Goal: Find specific page/section: Find specific page/section

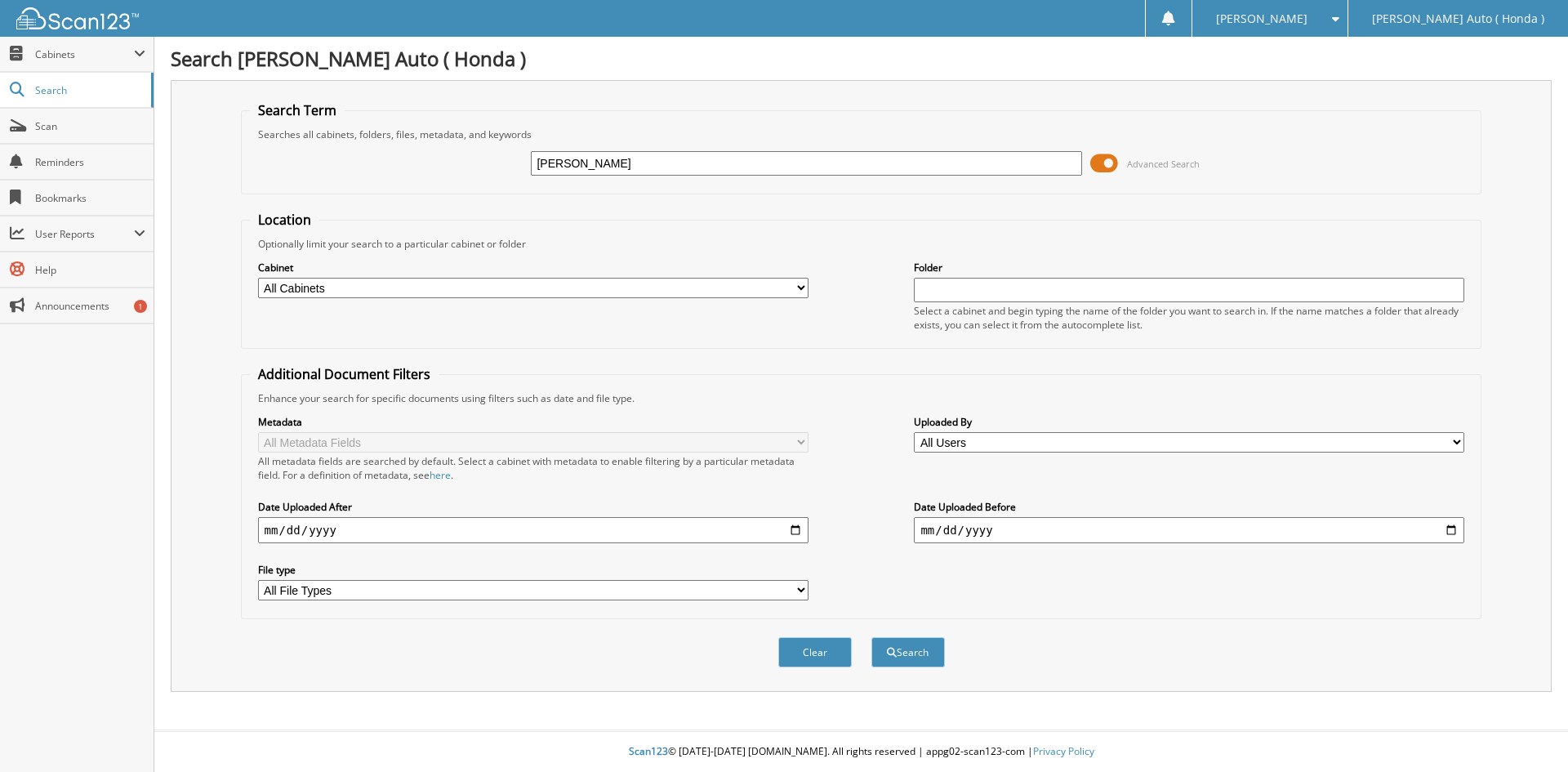
type input "[PERSON_NAME]"
click at [871, 637] on button "Search" at bounding box center [908, 652] width 73 height 30
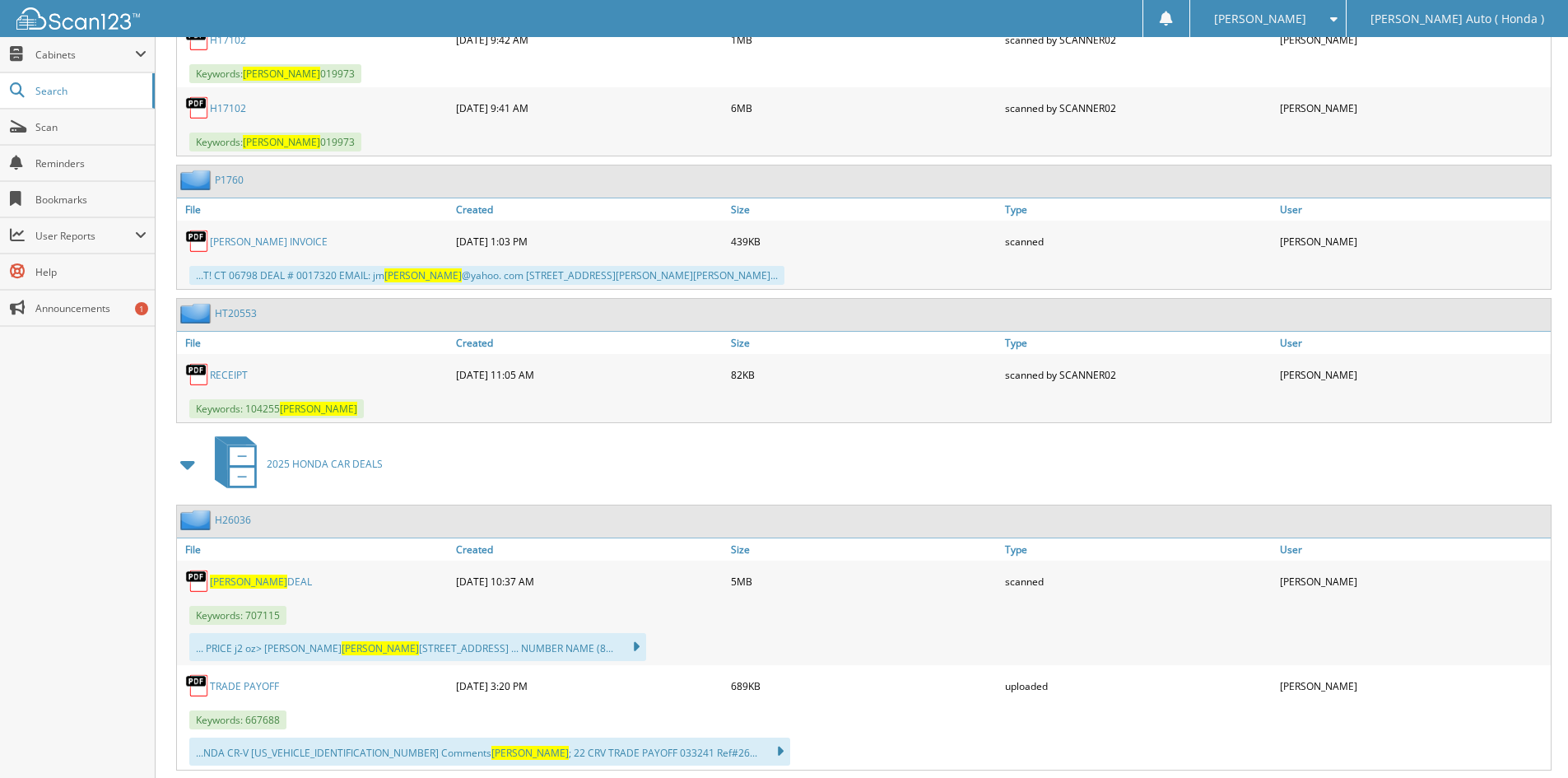
scroll to position [2635, 0]
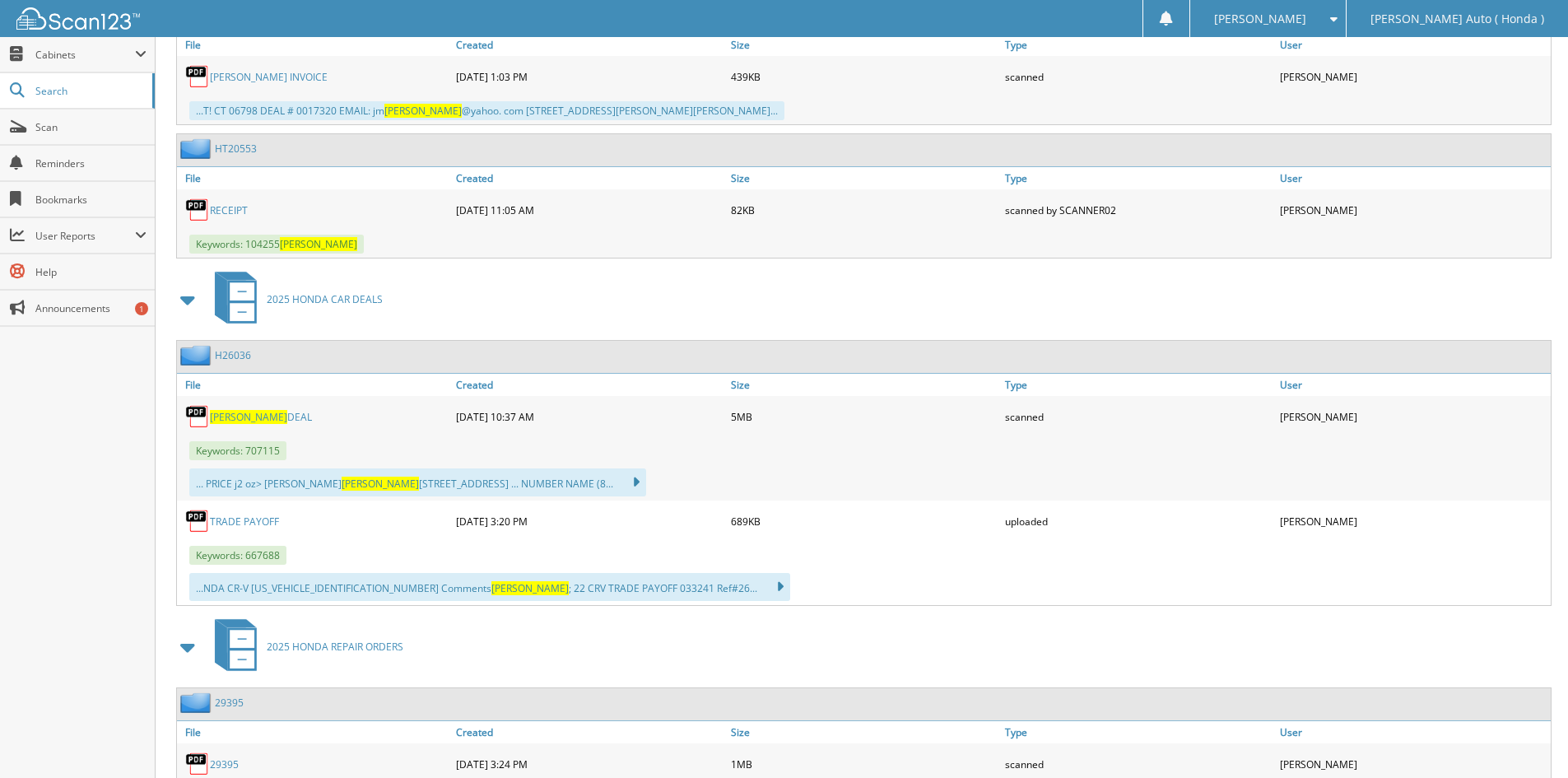
click at [272, 420] on link "[PERSON_NAME] DEAL" at bounding box center [261, 417] width 102 height 14
